Goal: Information Seeking & Learning: Learn about a topic

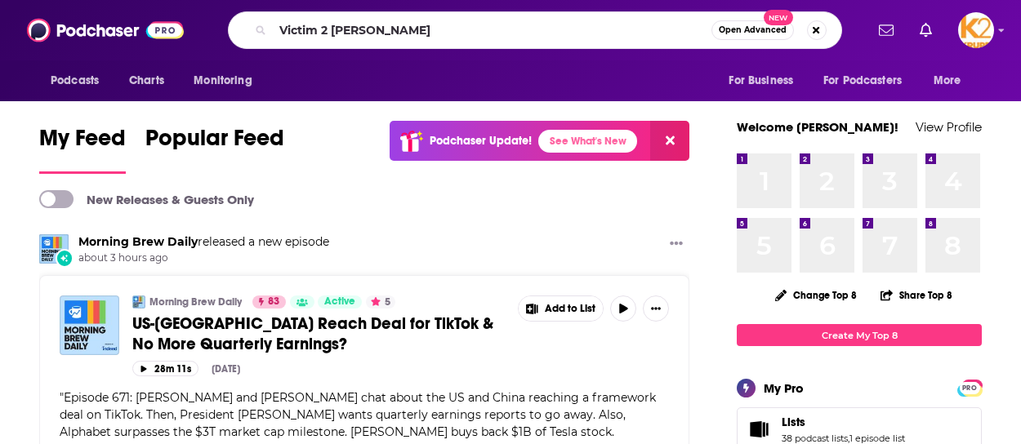
type input "Victim 2 [PERSON_NAME]"
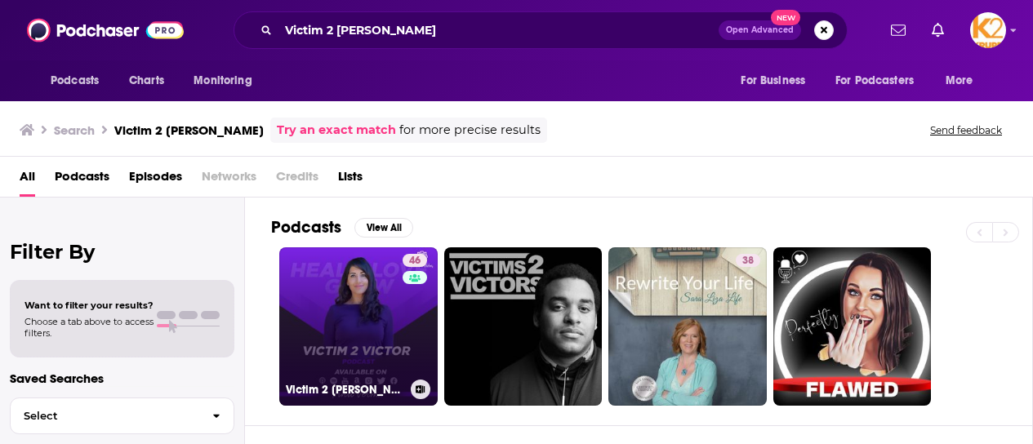
click at [364, 290] on link "46 Victim 2 [PERSON_NAME]: Healing Trauma & Building Real Love" at bounding box center [358, 327] width 158 height 158
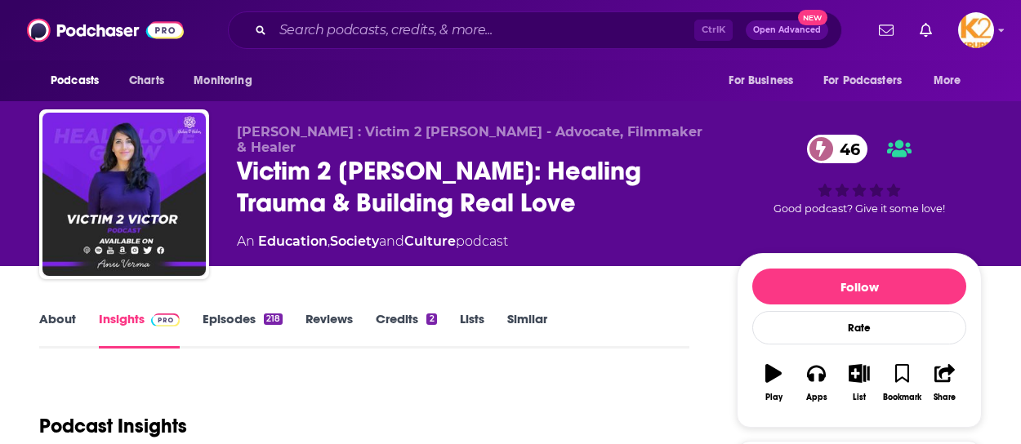
click at [58, 319] on link "About" at bounding box center [57, 330] width 37 height 38
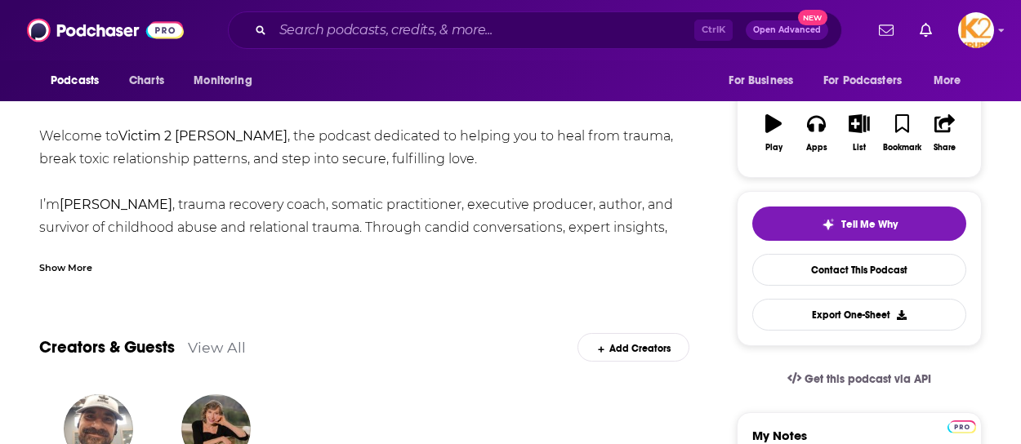
scroll to position [251, 0]
click at [65, 269] on div "Show More" at bounding box center [65, 266] width 53 height 16
